Goal: Check status: Check status

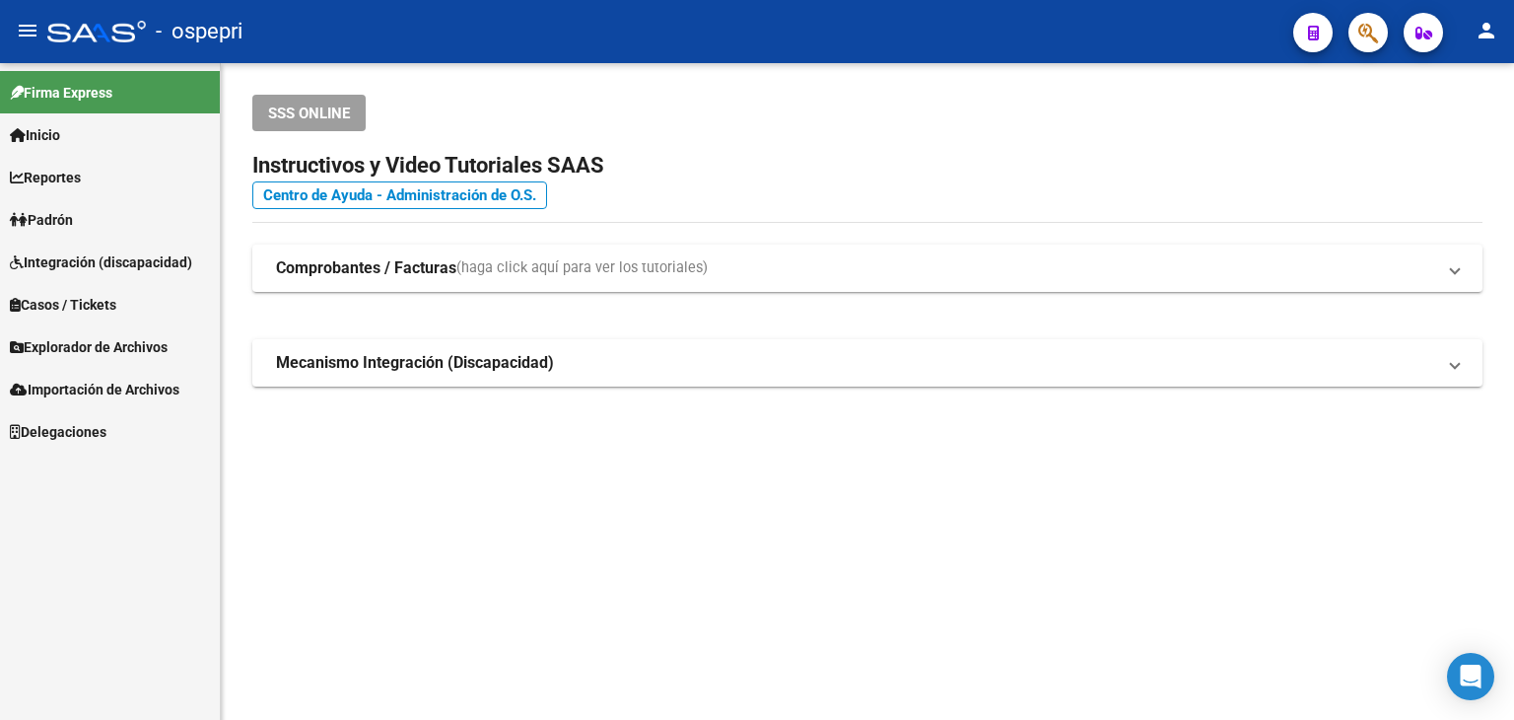
click at [1362, 37] on icon "button" at bounding box center [1368, 33] width 20 height 23
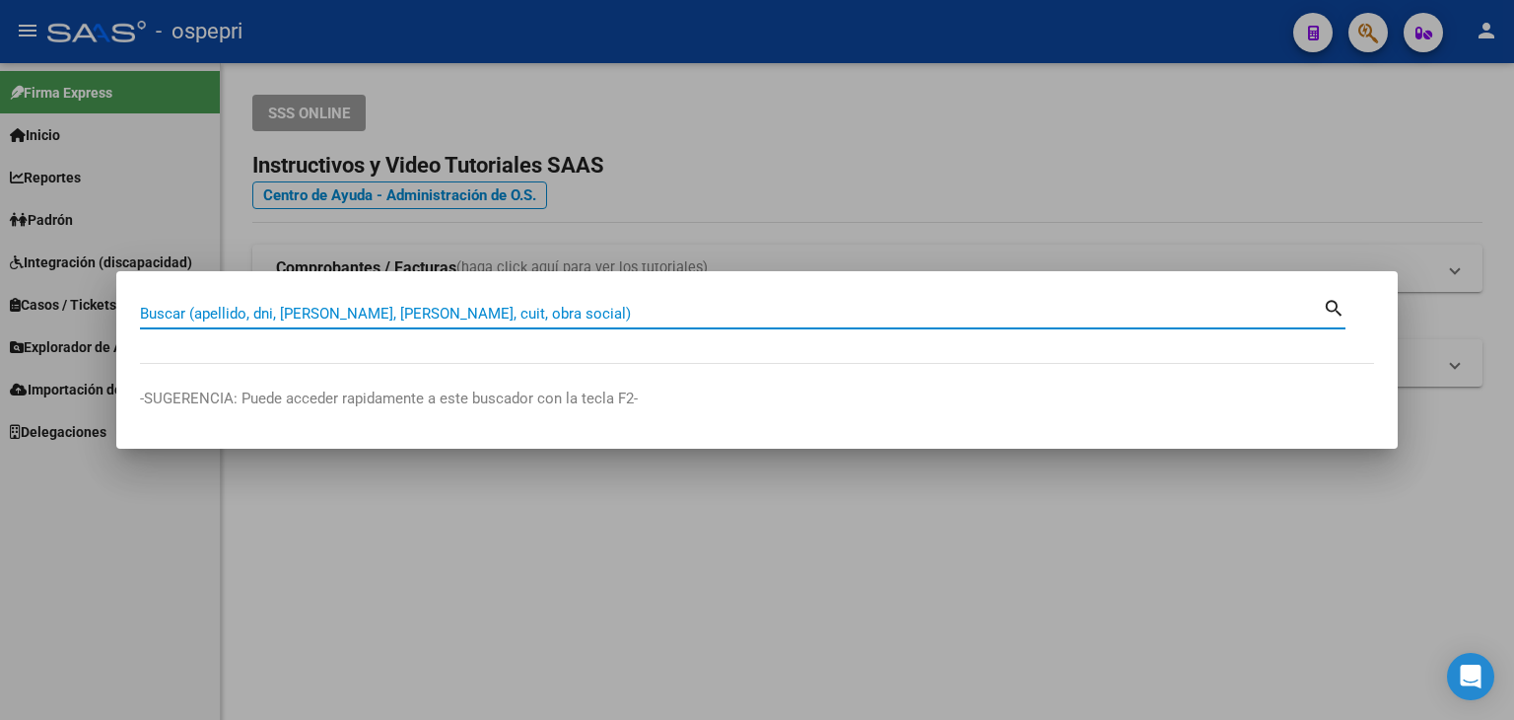
click at [200, 313] on input "Buscar (apellido, dni, [PERSON_NAME], [PERSON_NAME], cuit, obra social)" at bounding box center [731, 314] width 1183 height 18
paste input "22307154"
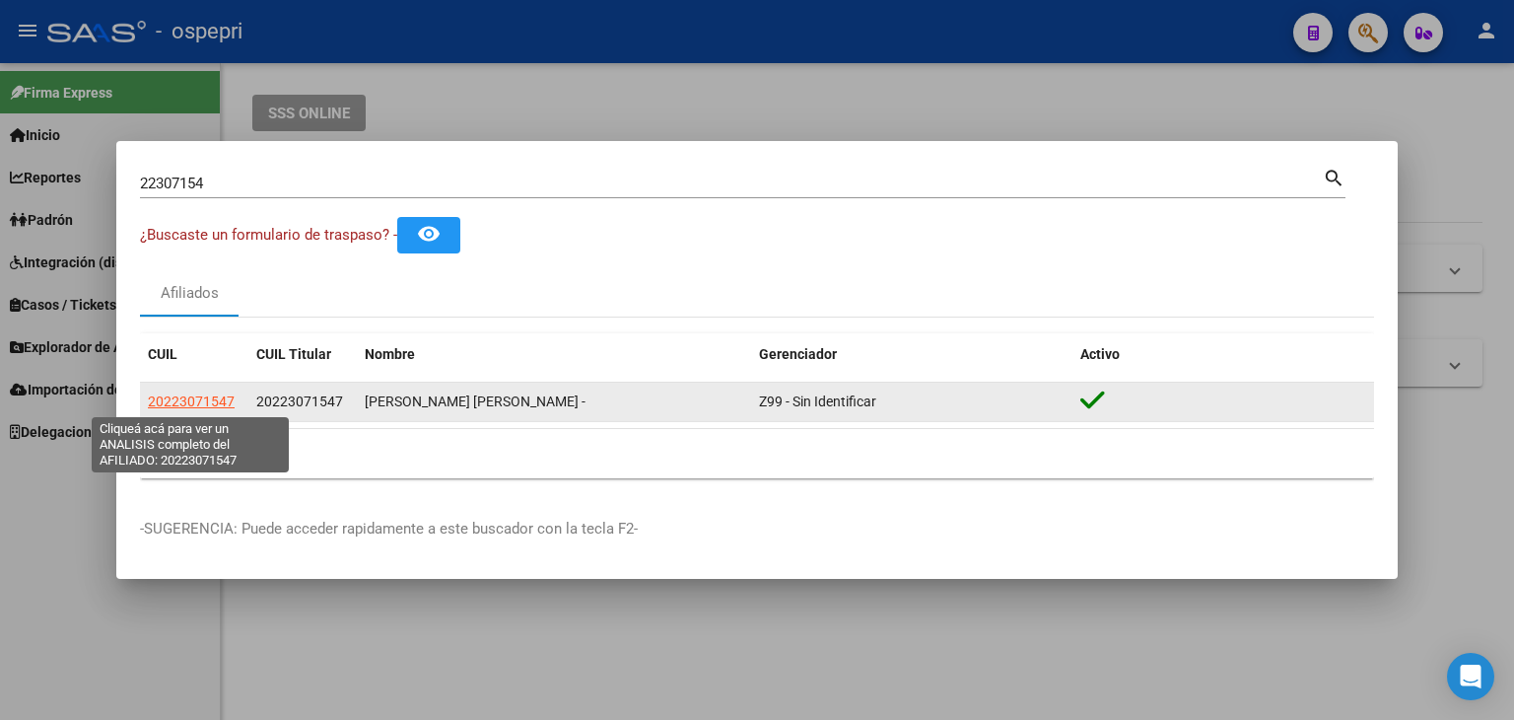
click at [185, 401] on span "20223071547" at bounding box center [191, 401] width 87 height 16
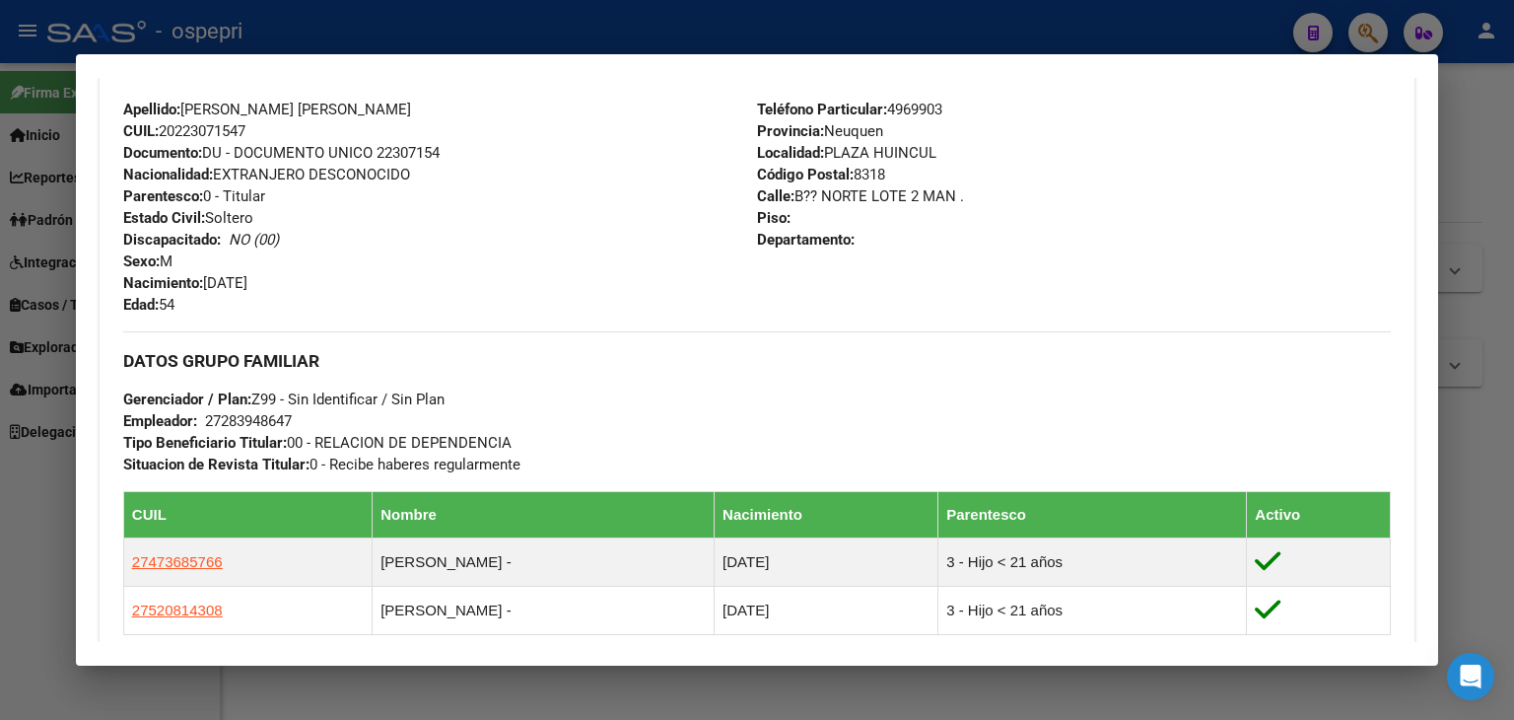
scroll to position [1051, 0]
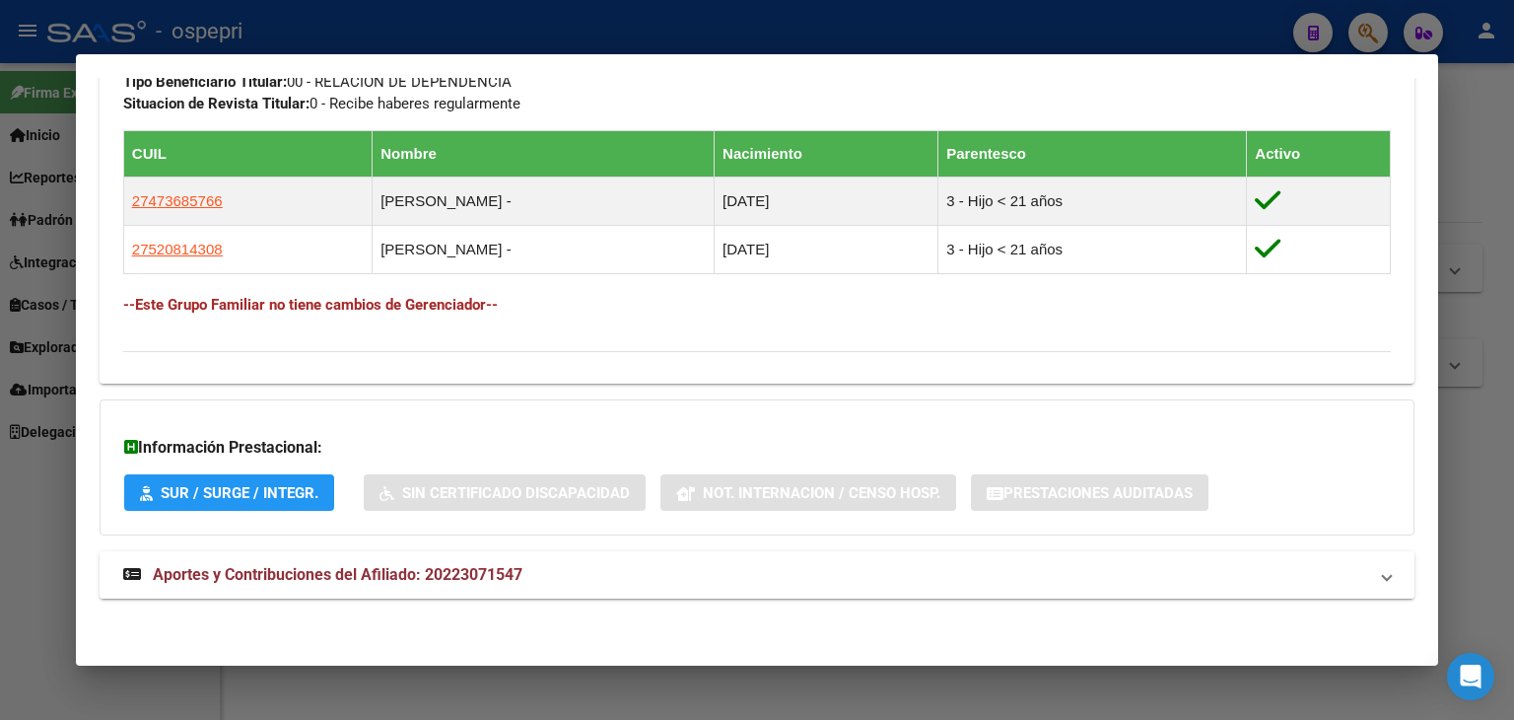
click at [351, 567] on span "Aportes y Contribuciones del Afiliado: 20223071547" at bounding box center [338, 574] width 370 height 19
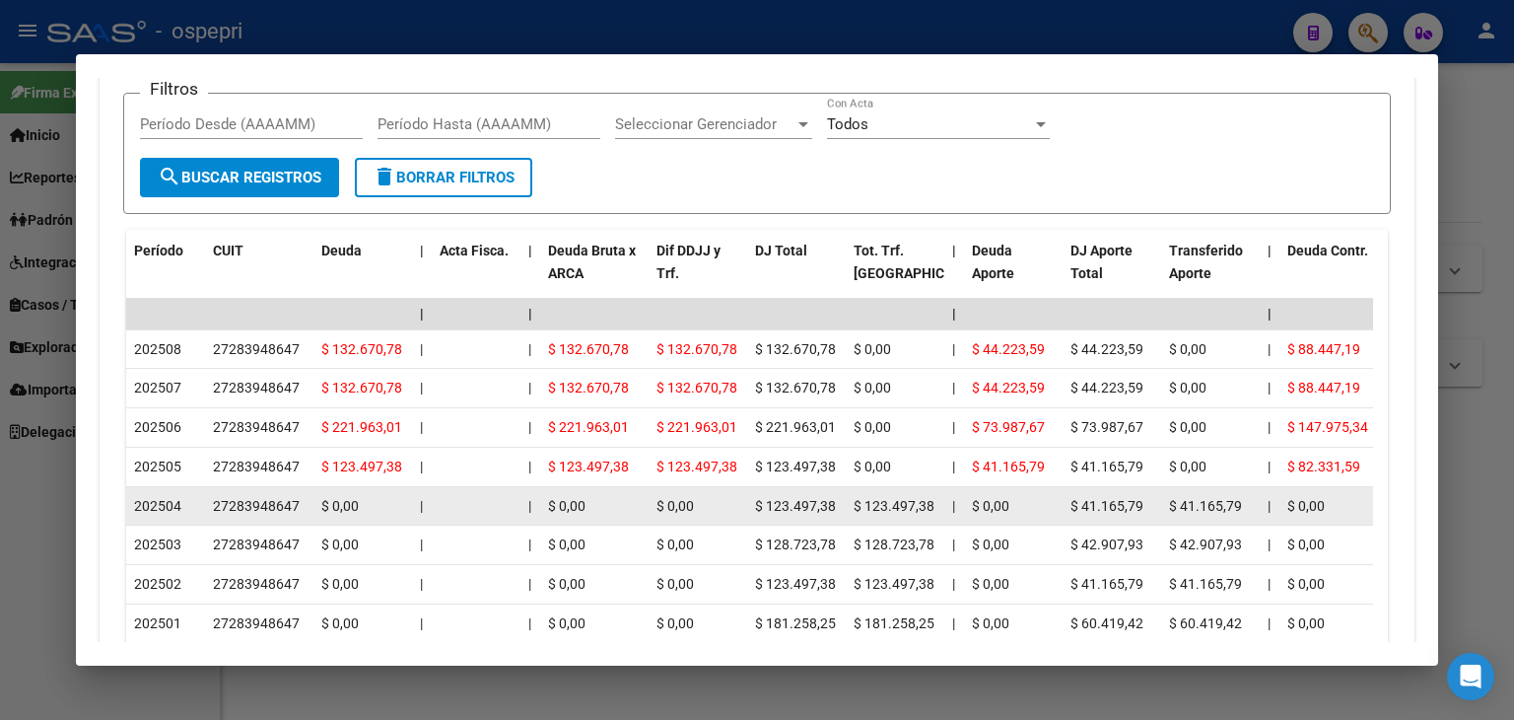
scroll to position [1938, 0]
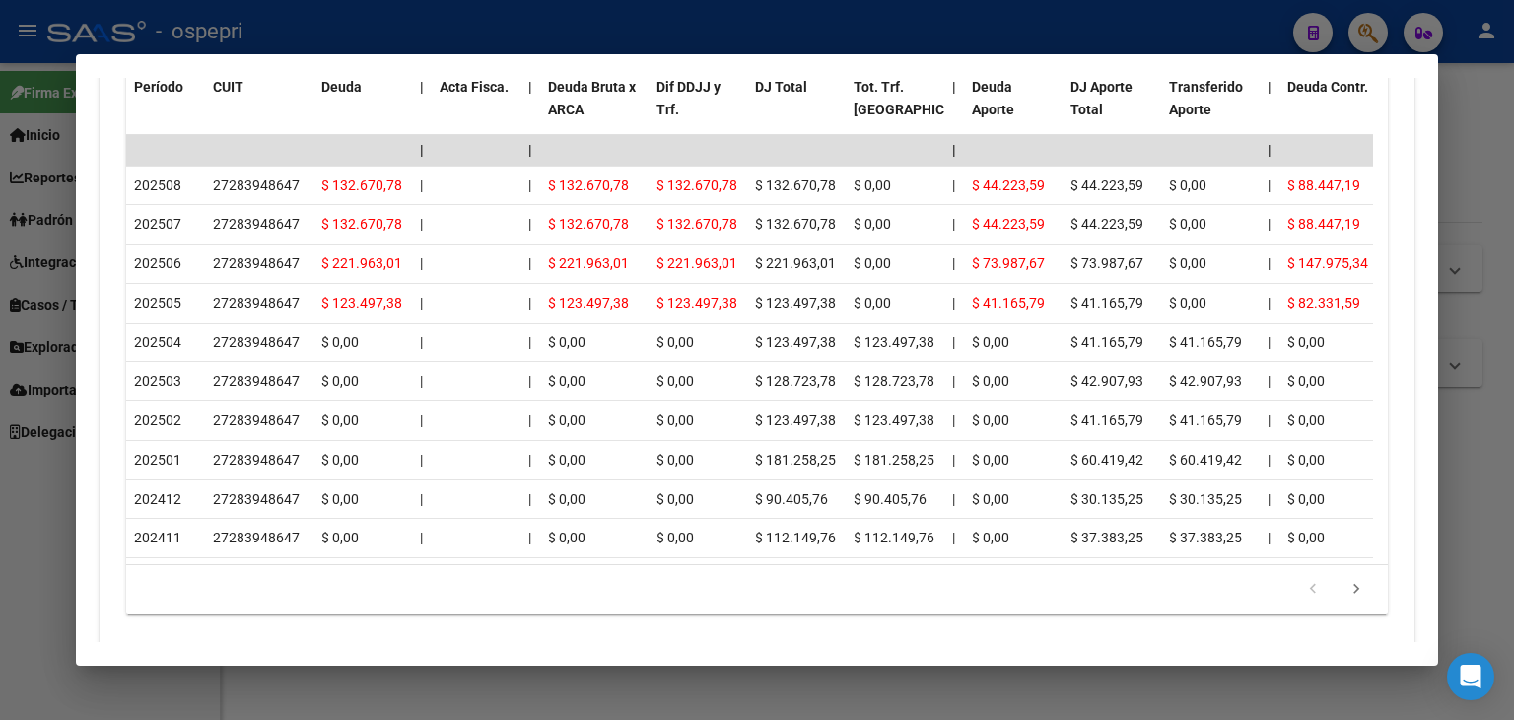
drag, startPoint x: 333, startPoint y: 557, endPoint x: 382, endPoint y: 557, distance: 49.3
click at [382, 557] on datatable-body "| | | | | | | | | | | | | 202508 27283948647 $ 132.670,78 | | $ 132.670,78 $ 13…" at bounding box center [749, 349] width 1247 height 429
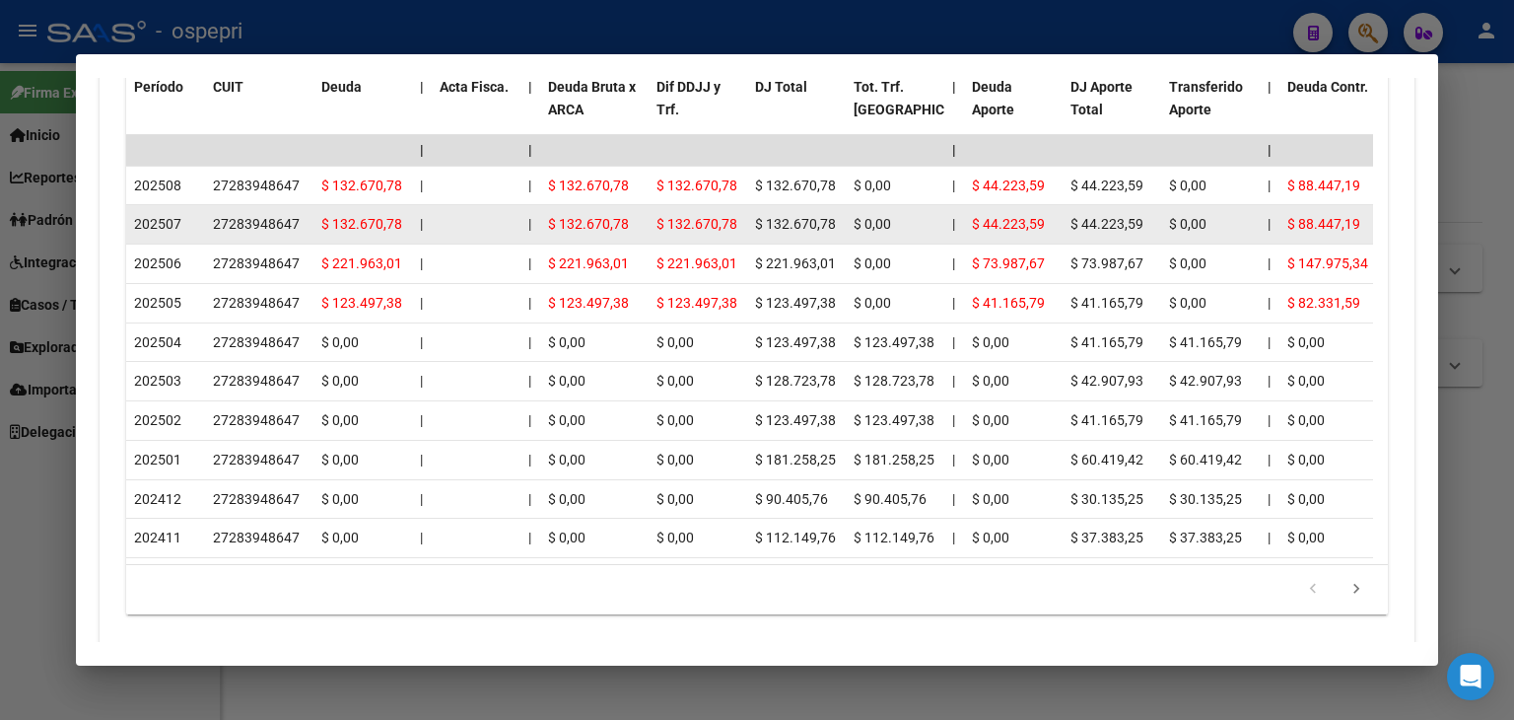
click at [252, 222] on div "27283948647" at bounding box center [256, 224] width 87 height 23
click at [253, 222] on div "27283948647" at bounding box center [256, 224] width 87 height 23
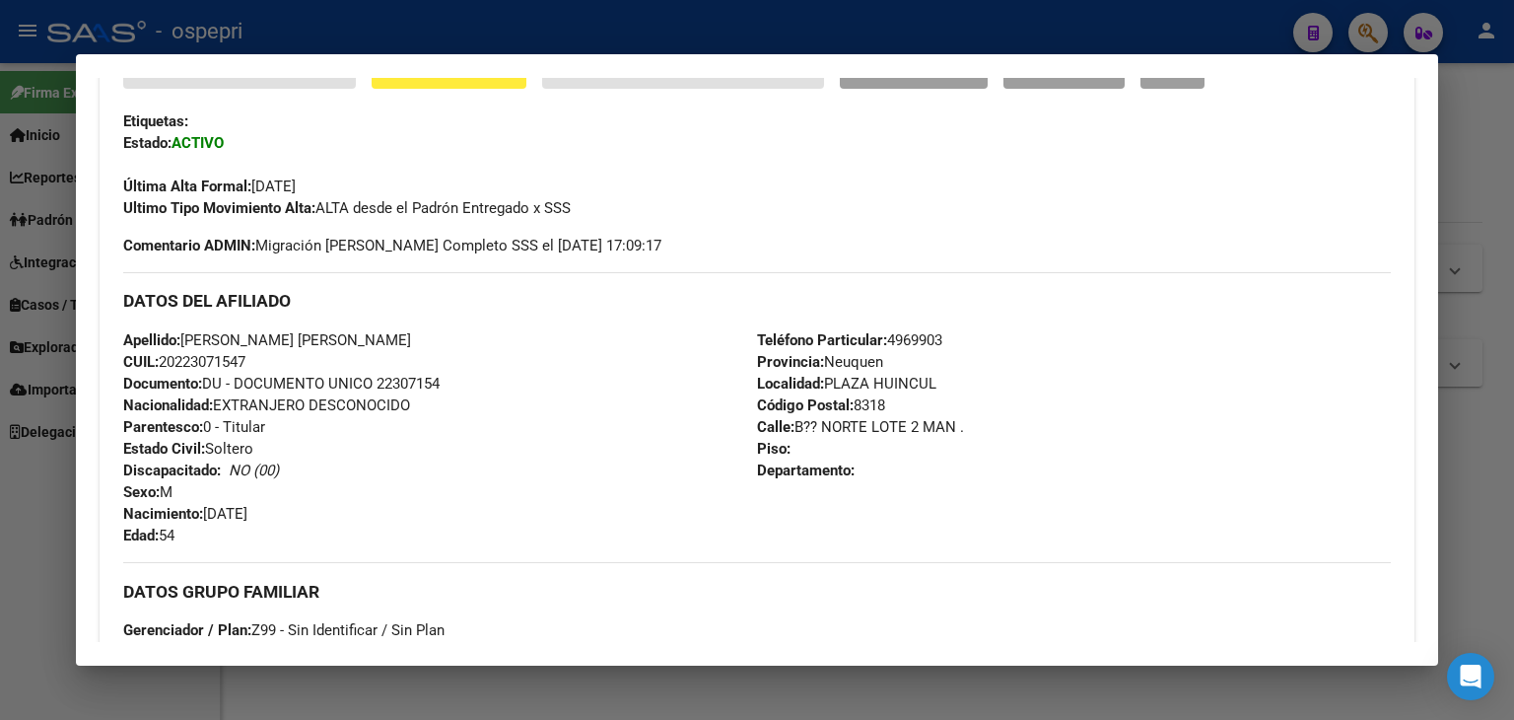
scroll to position [0, 0]
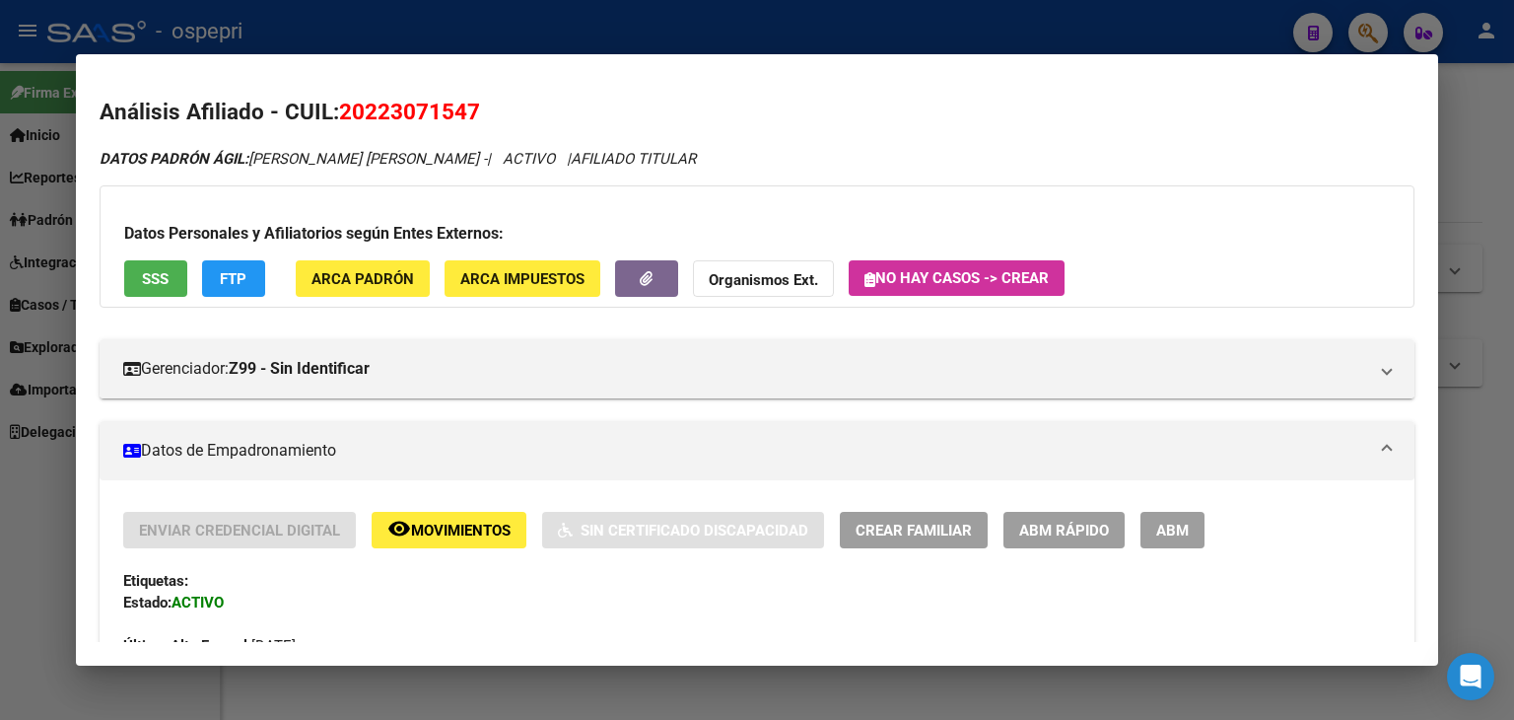
click at [1356, 33] on div at bounding box center [757, 360] width 1514 height 720
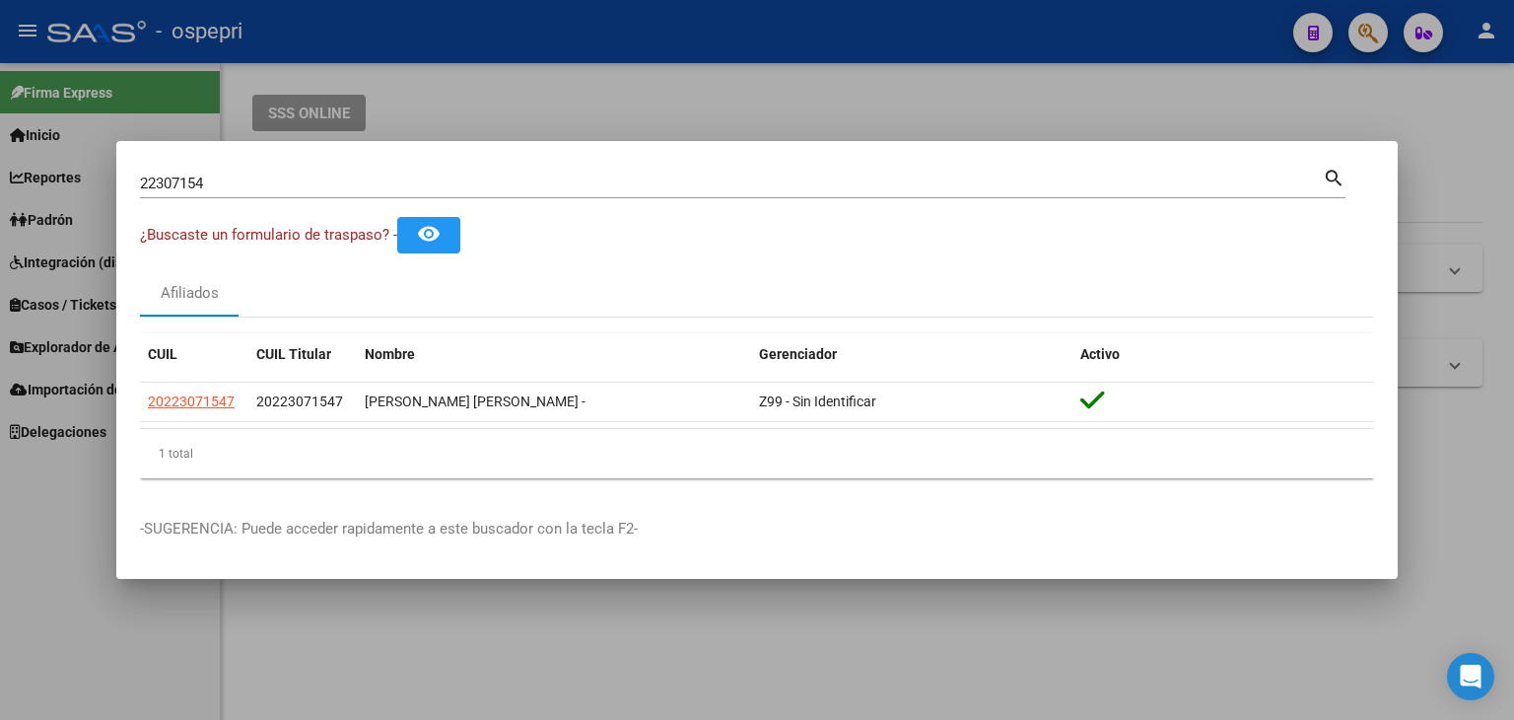
click at [177, 181] on input "22307154" at bounding box center [731, 183] width 1183 height 18
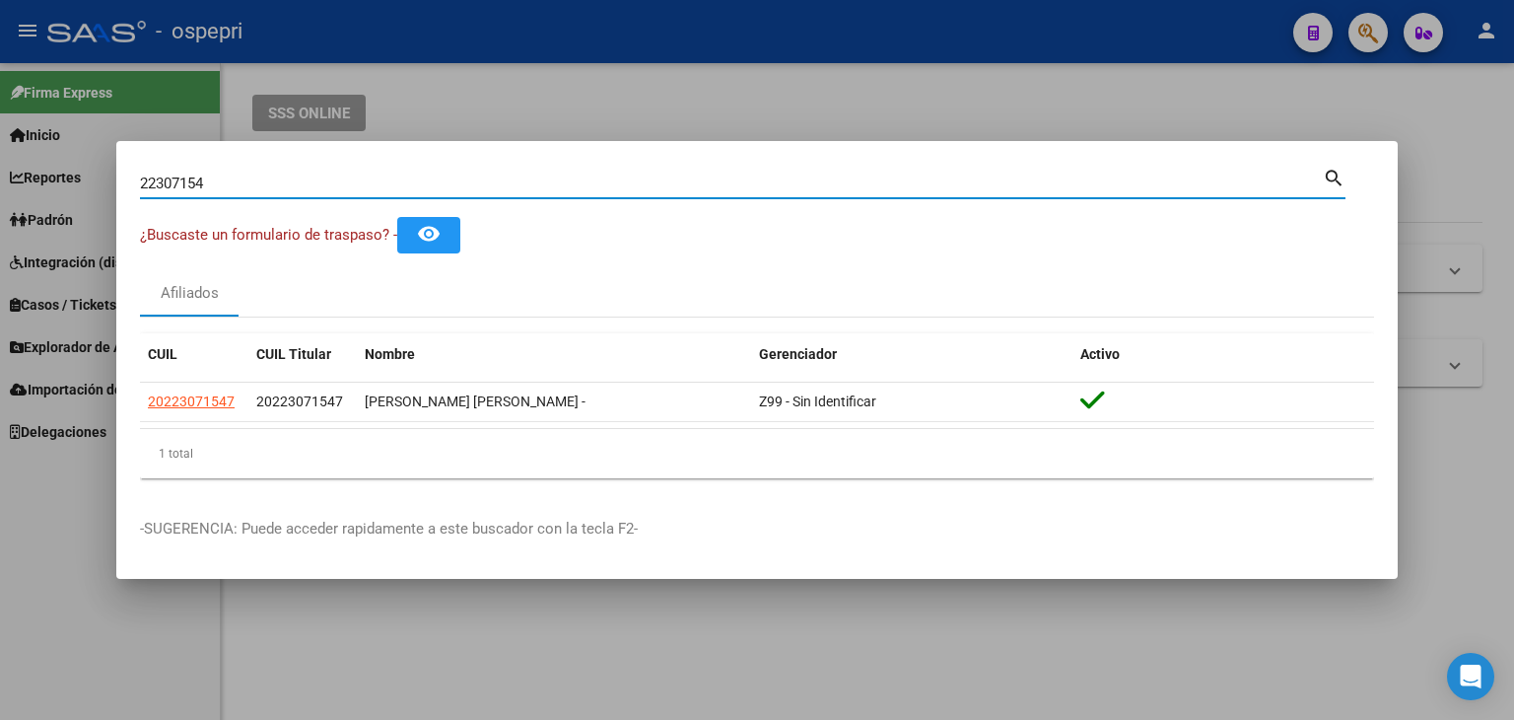
click at [177, 181] on input "22307154" at bounding box center [731, 183] width 1183 height 18
paste input "0223071547"
type input "2"
type input "29973248"
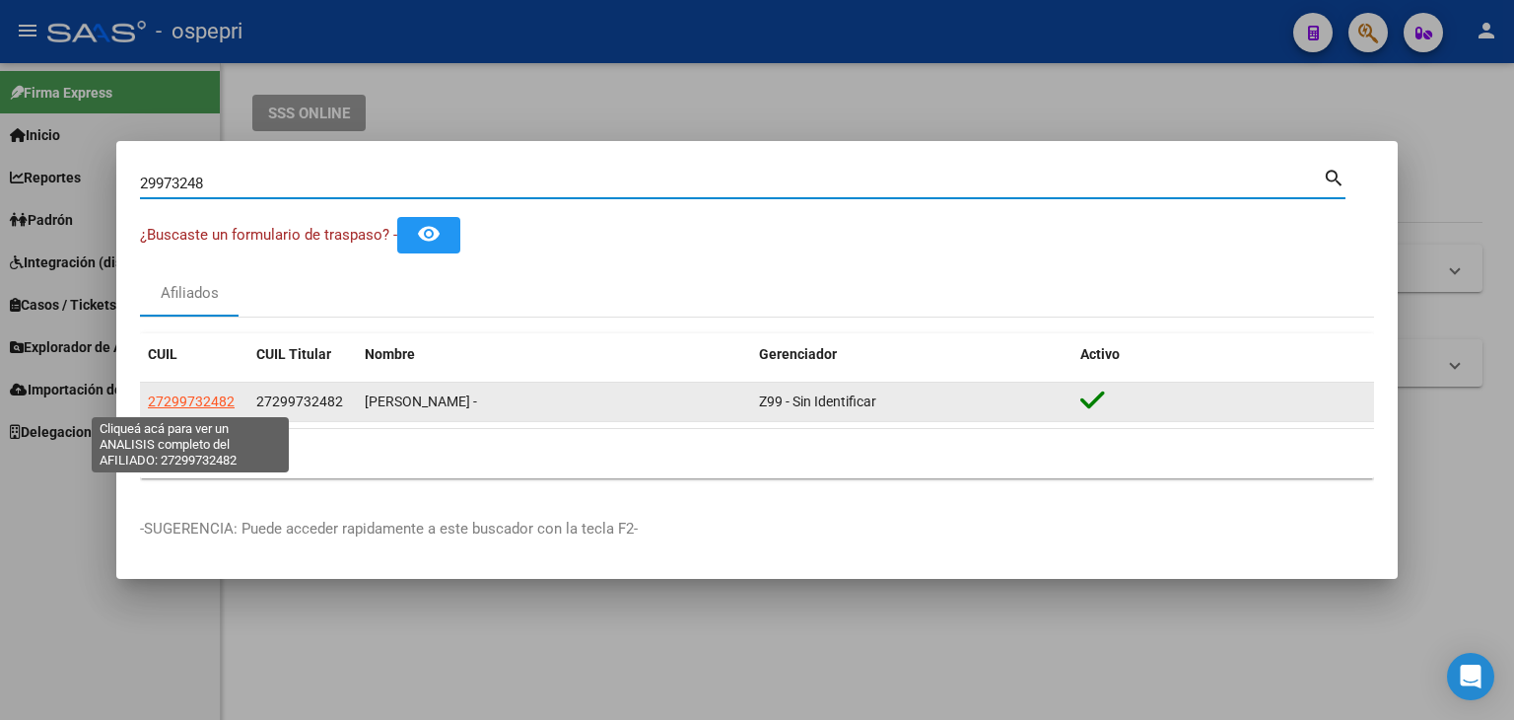
click at [172, 403] on span "27299732482" at bounding box center [191, 401] width 87 height 16
type textarea "27299732482"
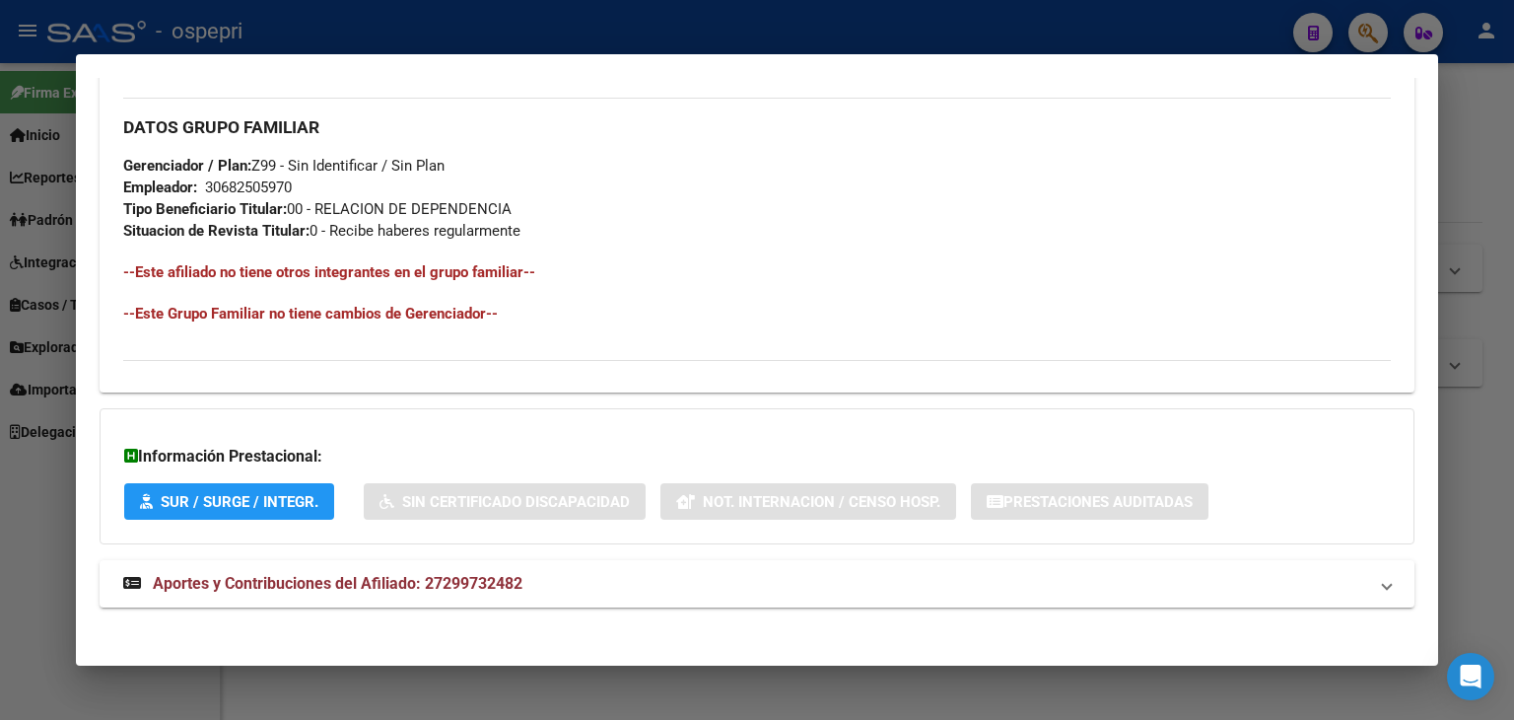
scroll to position [932, 0]
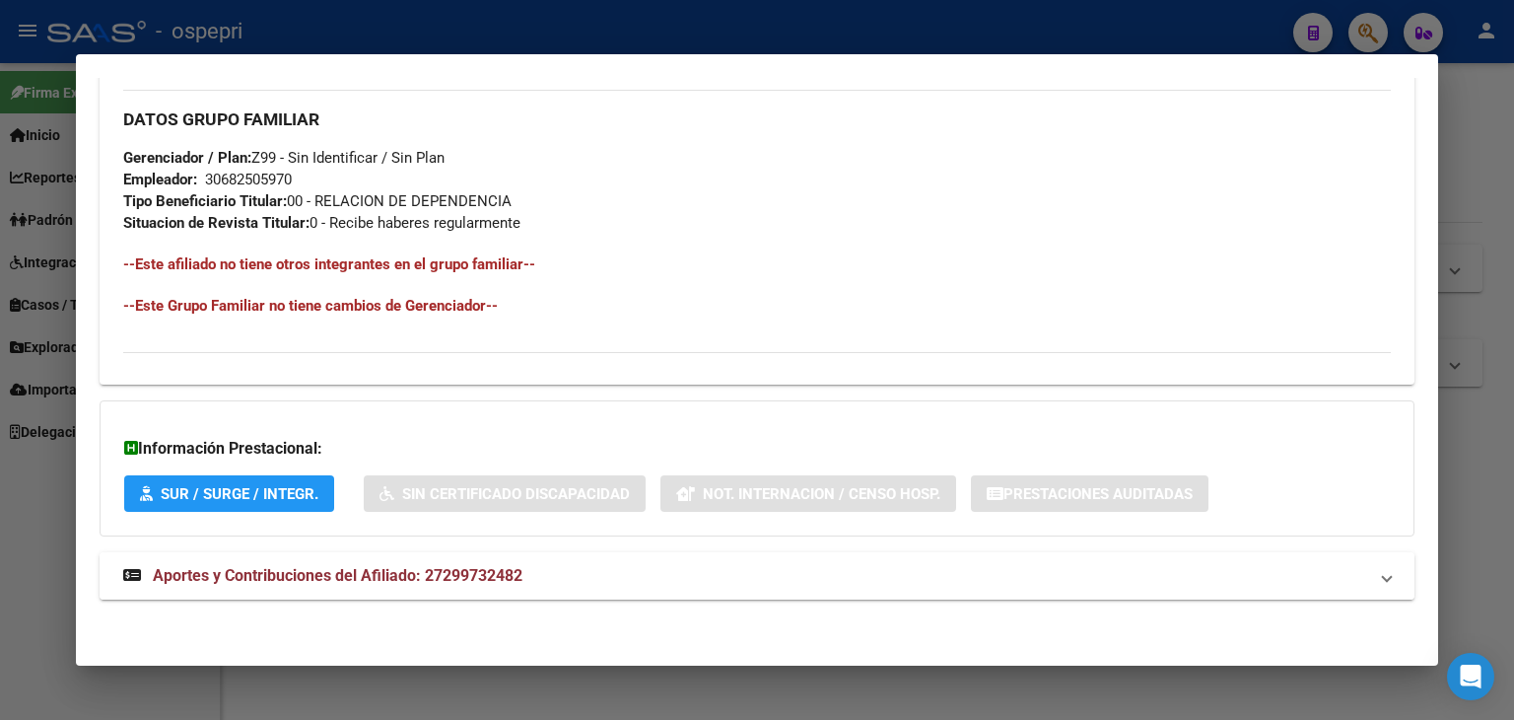
click at [385, 572] on span "Aportes y Contribuciones del Afiliado: 27299732482" at bounding box center [338, 575] width 370 height 19
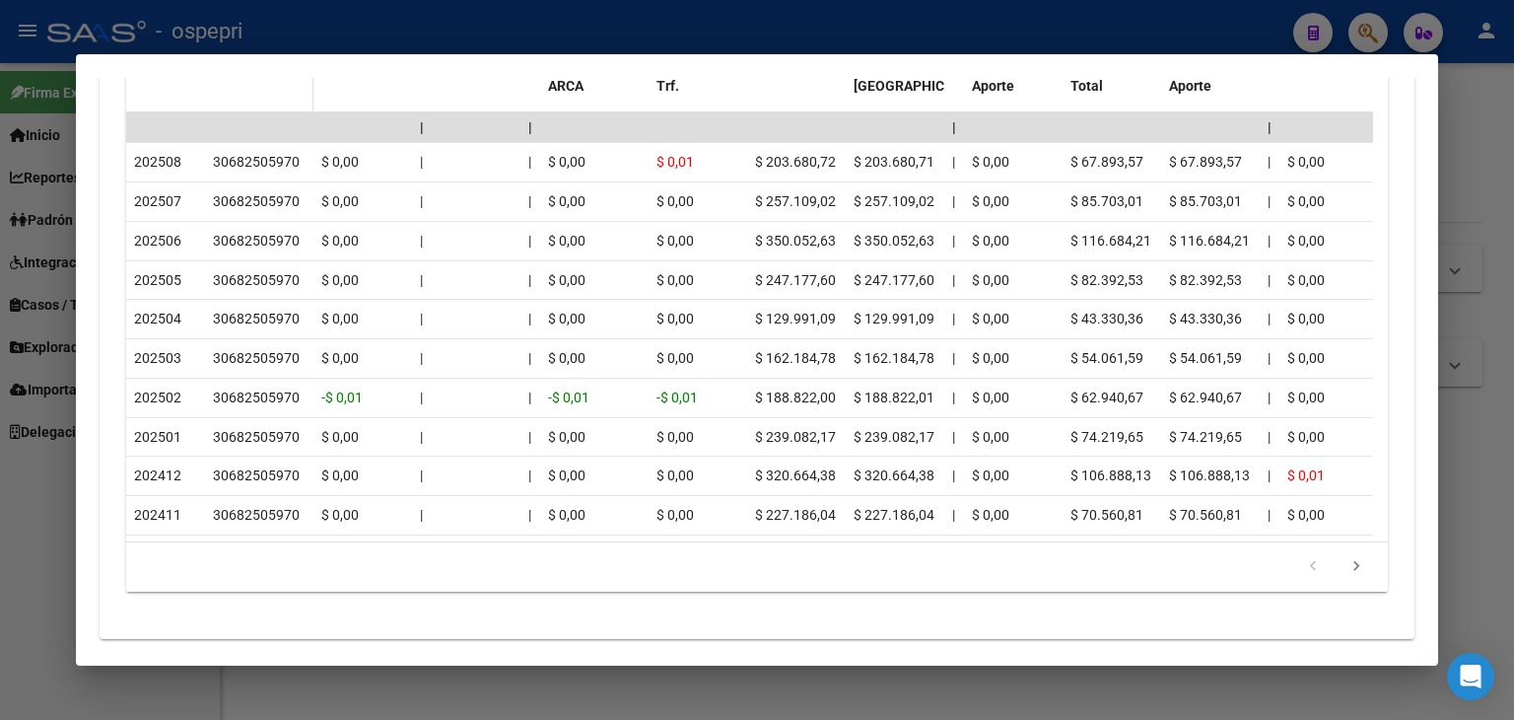
scroll to position [1697, 0]
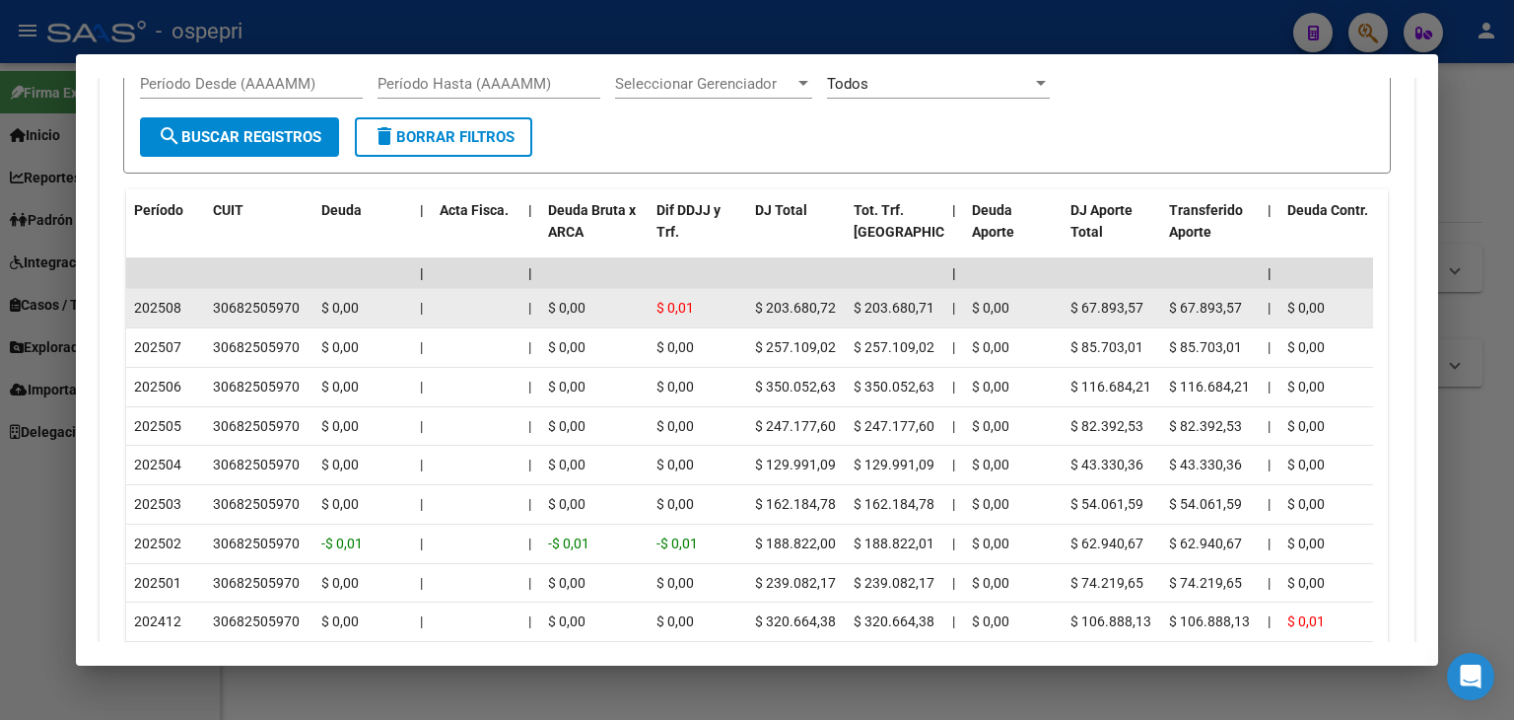
click at [254, 306] on div "30682505970" at bounding box center [256, 308] width 87 height 23
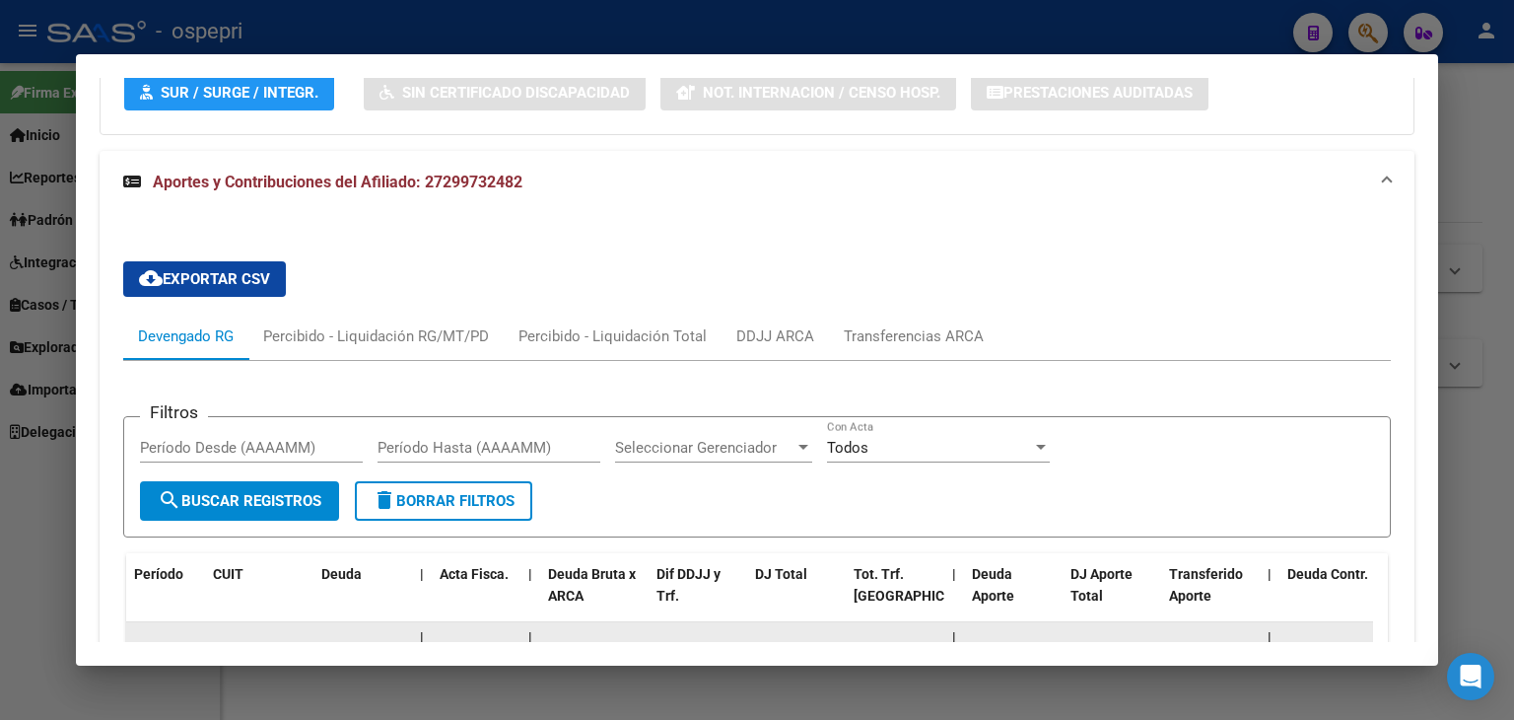
scroll to position [1204, 0]
